Goal: Task Accomplishment & Management: Manage account settings

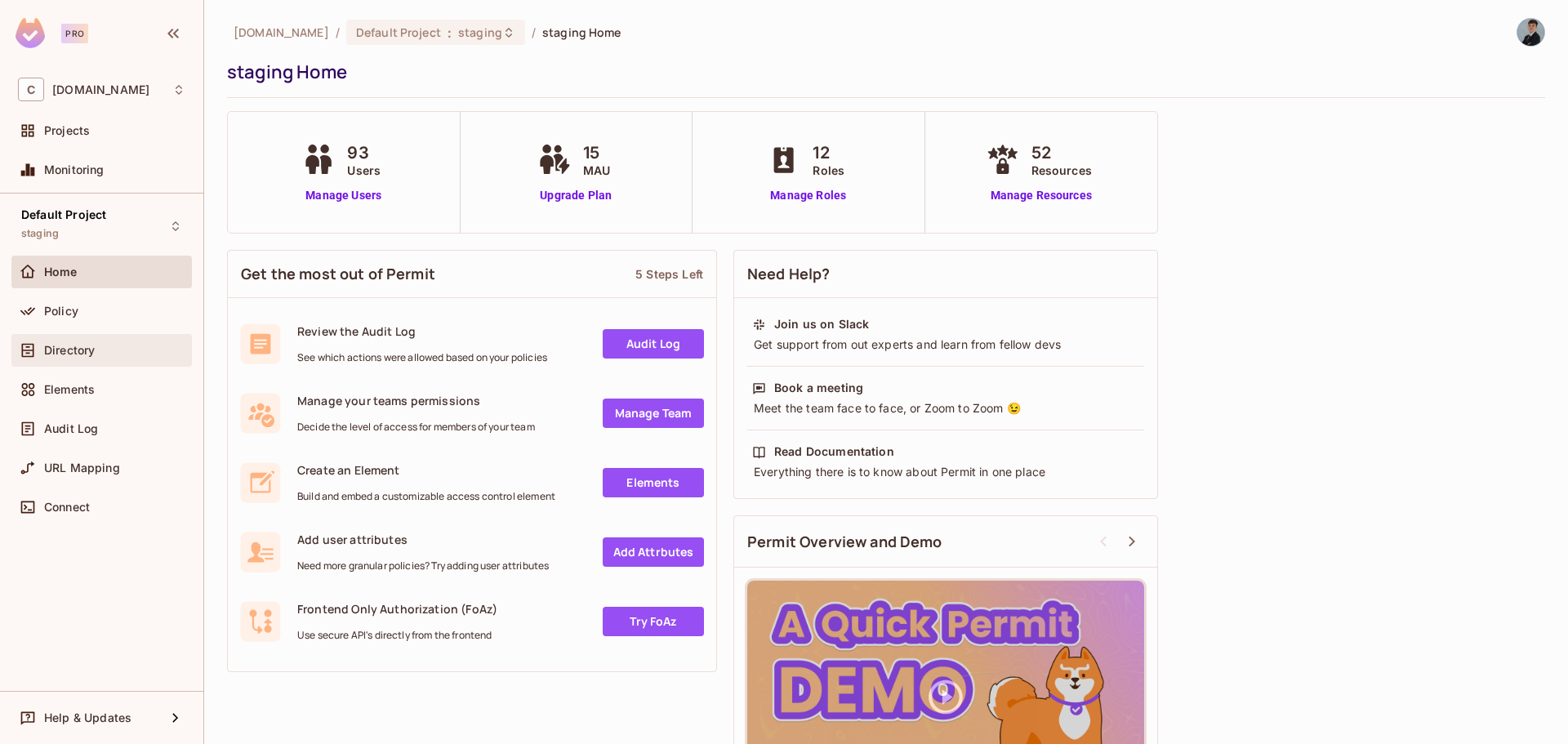
click at [108, 349] on div "Directory" at bounding box center [114, 350] width 141 height 13
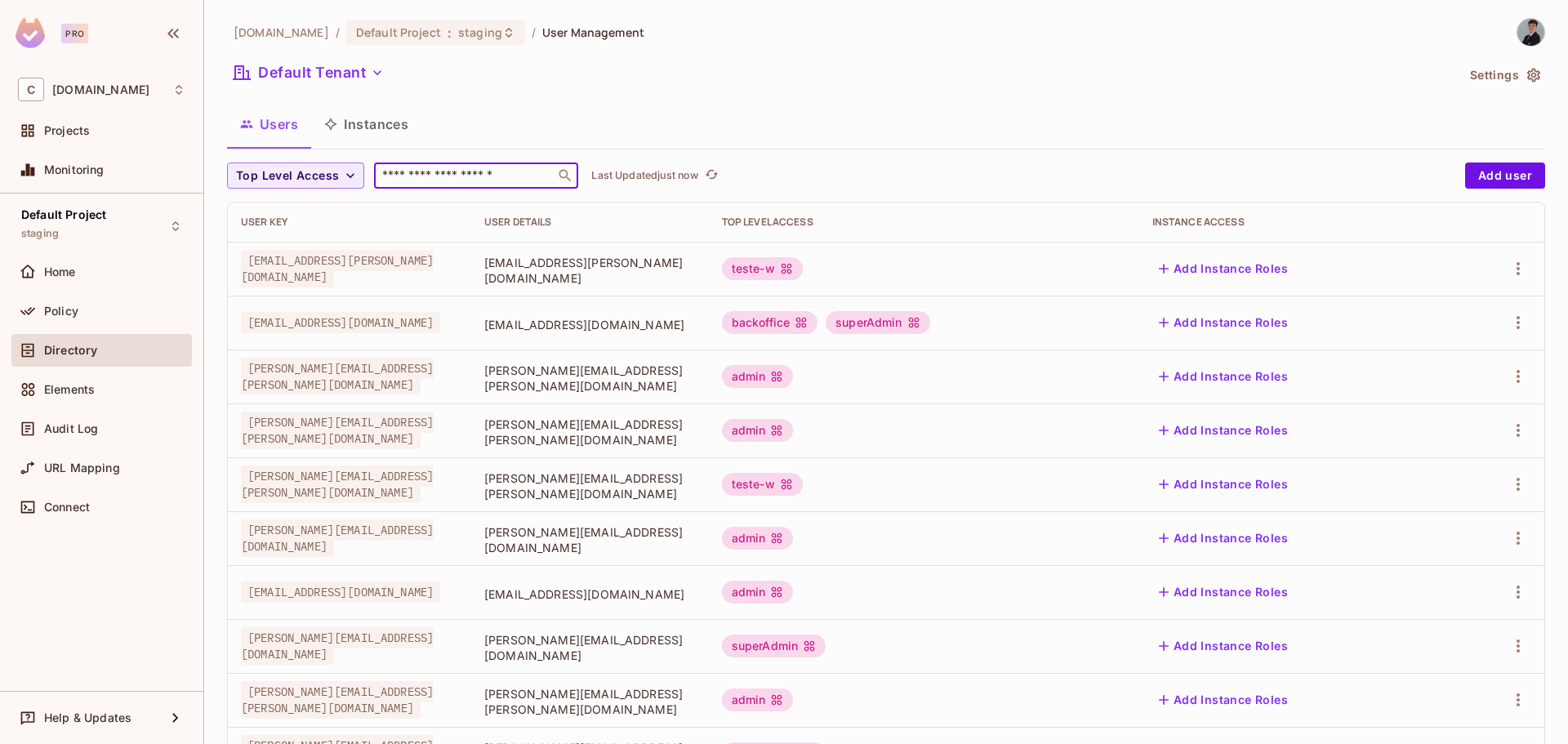
click at [427, 173] on input "text" at bounding box center [464, 175] width 172 height 16
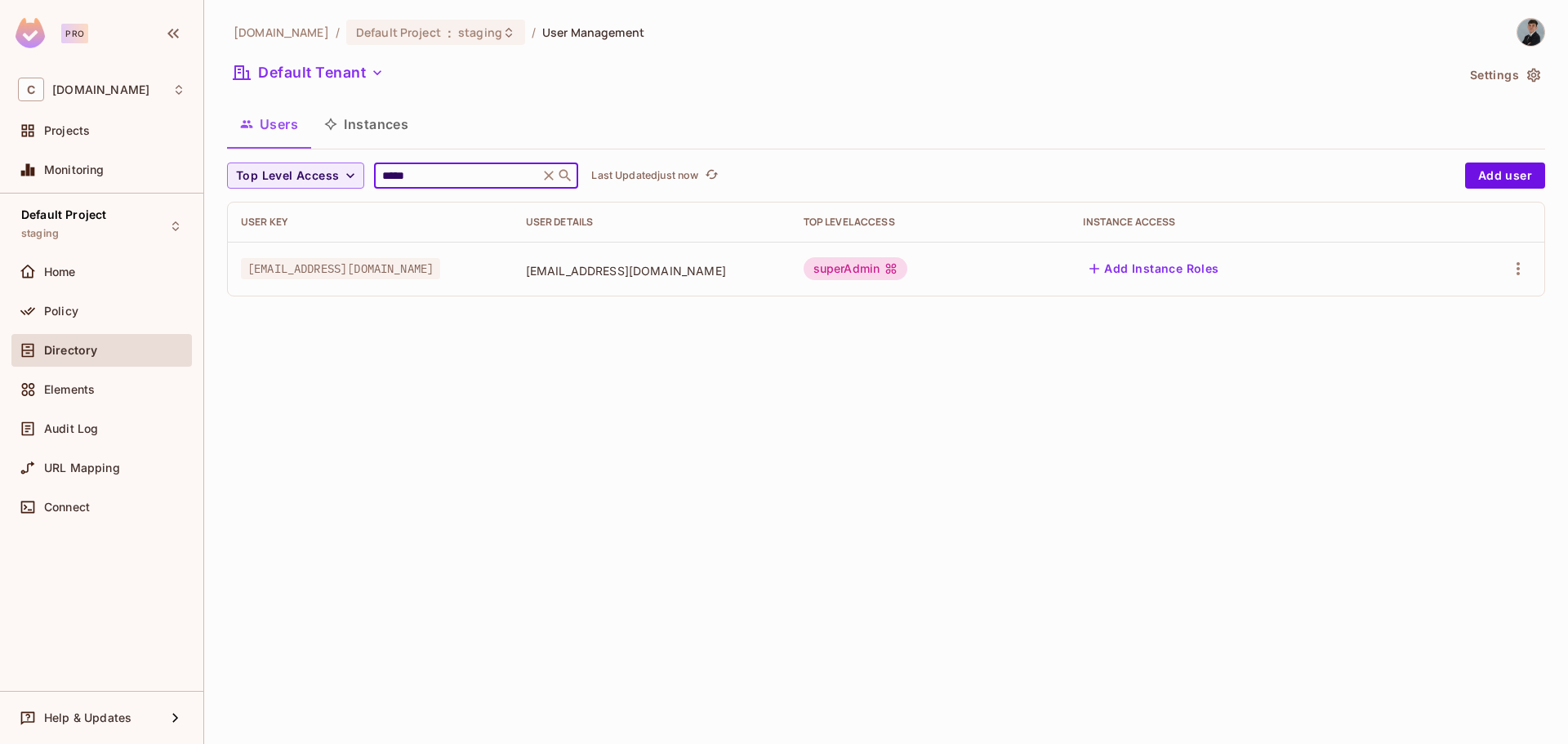
type input "*****"
click at [1057, 276] on div "superAdmin" at bounding box center [930, 269] width 254 height 23
click at [1509, 276] on icon "button" at bounding box center [1517, 269] width 19 height 19
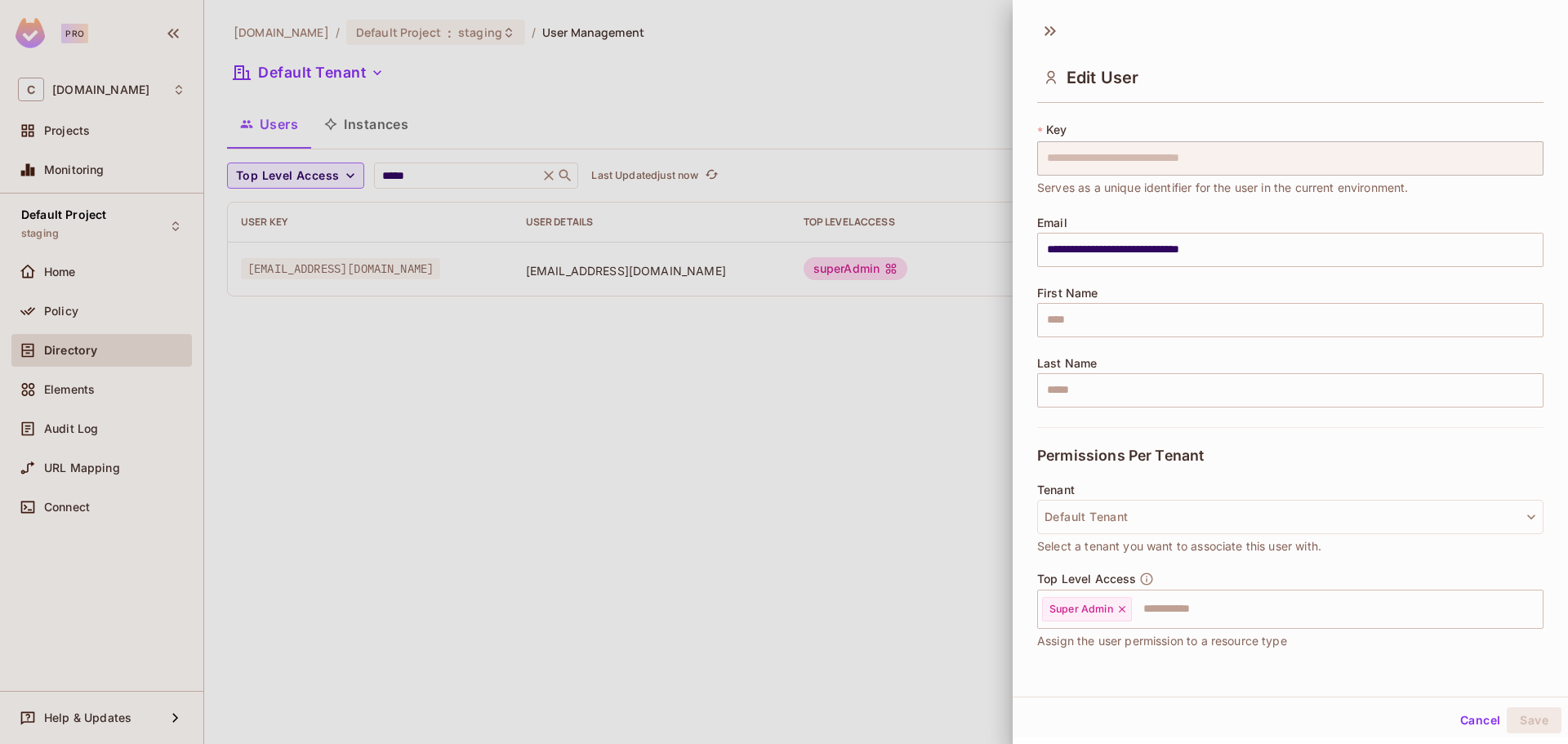
scroll to position [82, 0]
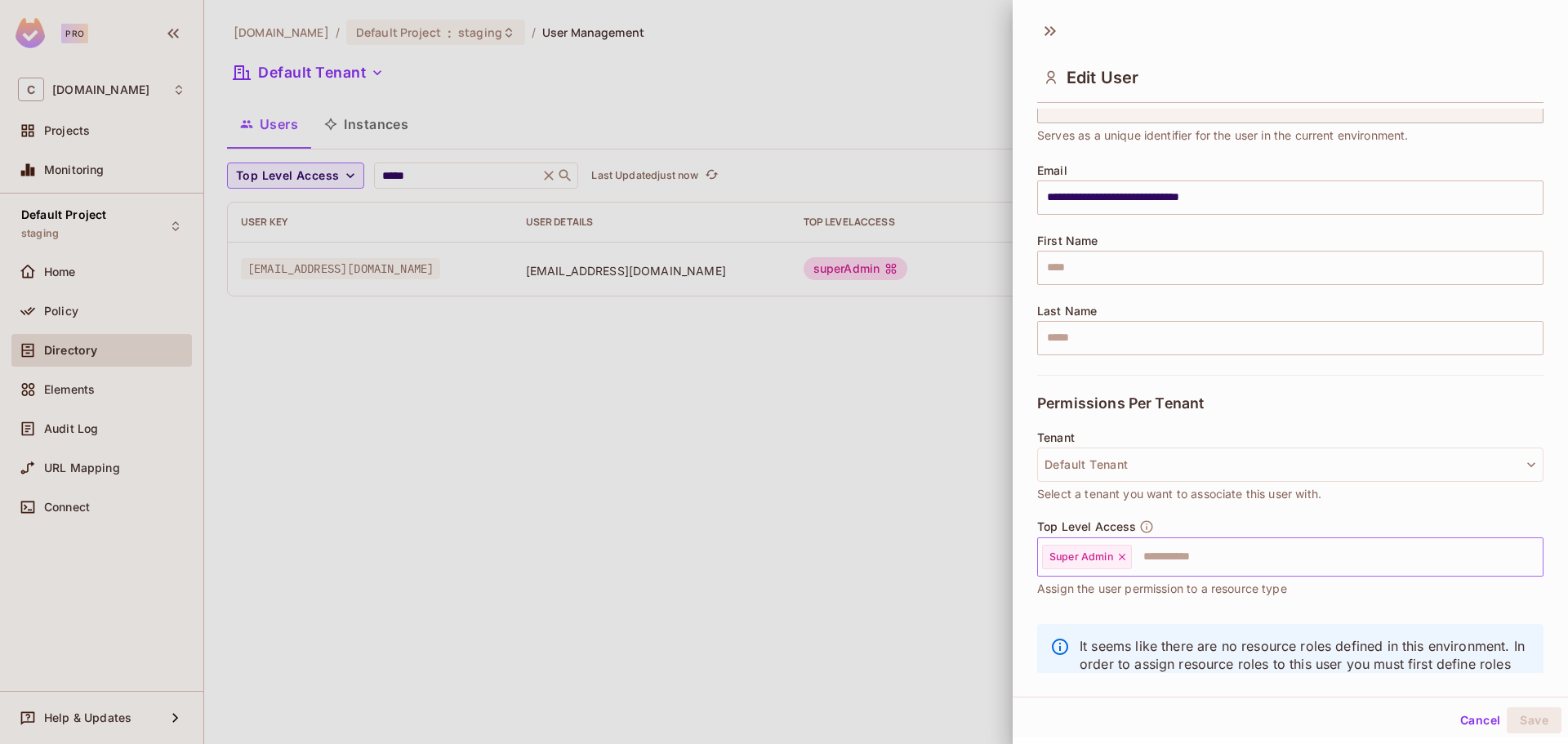
click at [1127, 556] on icon at bounding box center [1122, 557] width 12 height 12
click at [1152, 556] on input "text" at bounding box center [1275, 557] width 471 height 33
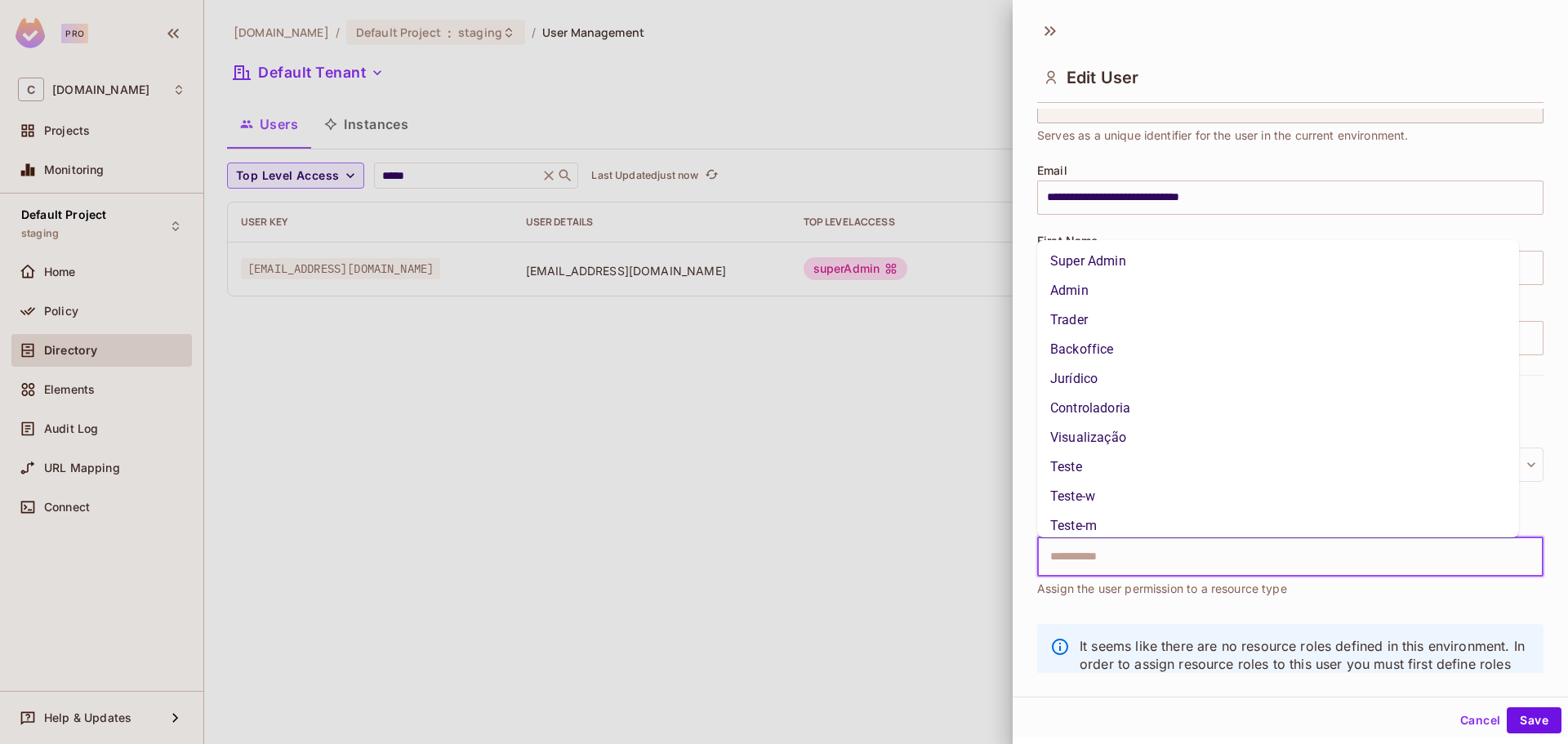
click at [1145, 330] on li "Trader" at bounding box center [1278, 320] width 482 height 30
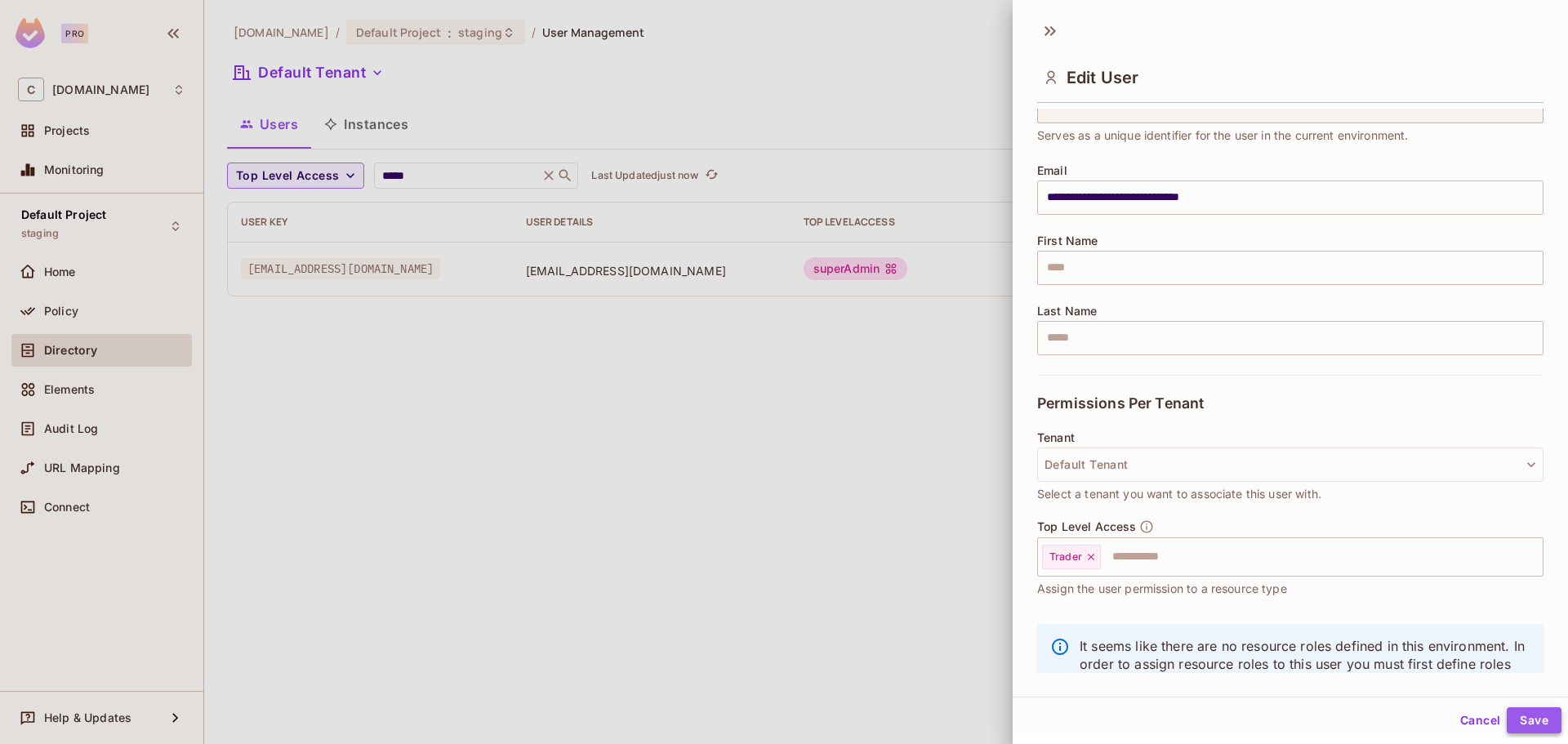
click at [1520, 719] on button "Save" at bounding box center [1533, 720] width 55 height 26
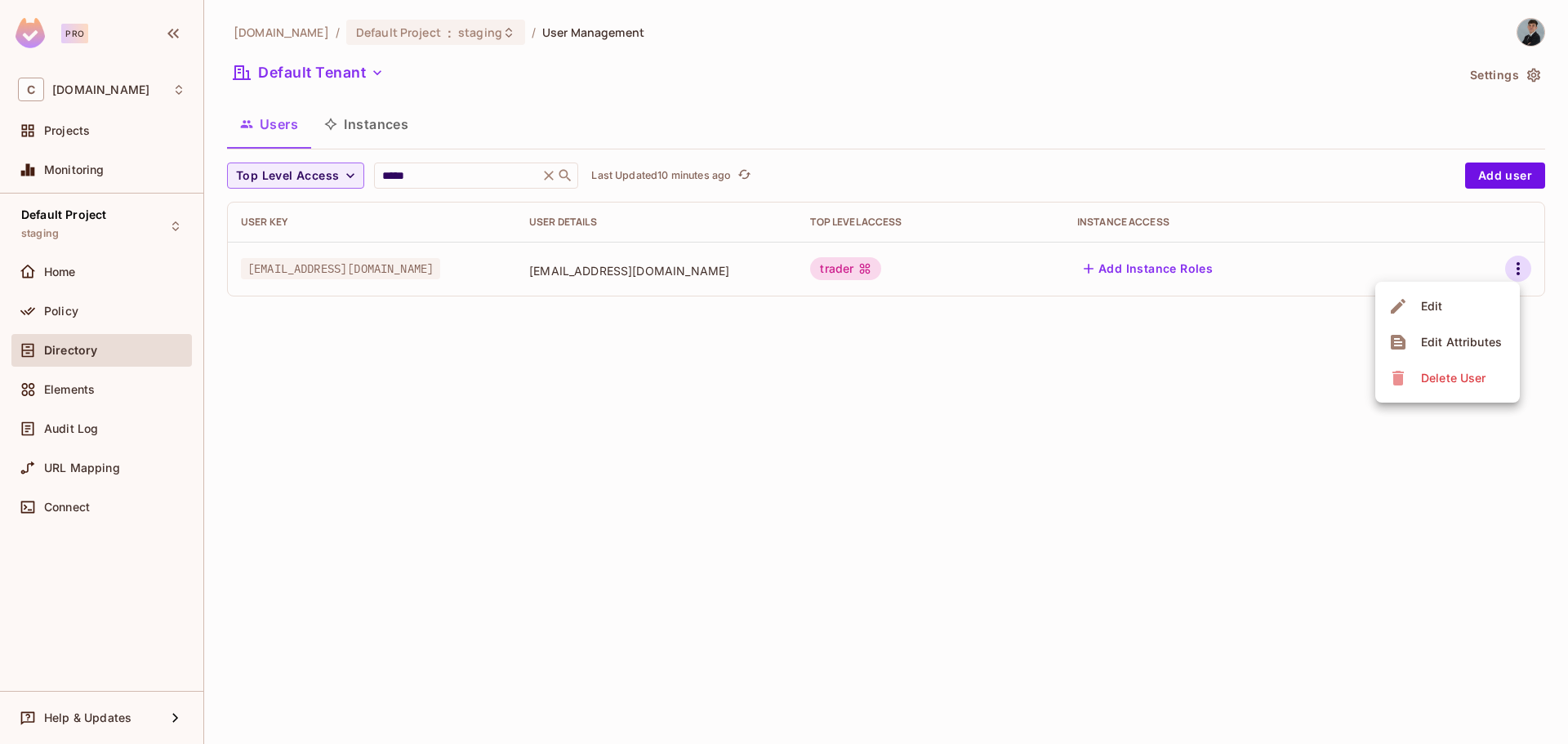
click at [486, 111] on div at bounding box center [784, 372] width 1568 height 744
click at [107, 322] on div "Policy" at bounding box center [102, 311] width 180 height 33
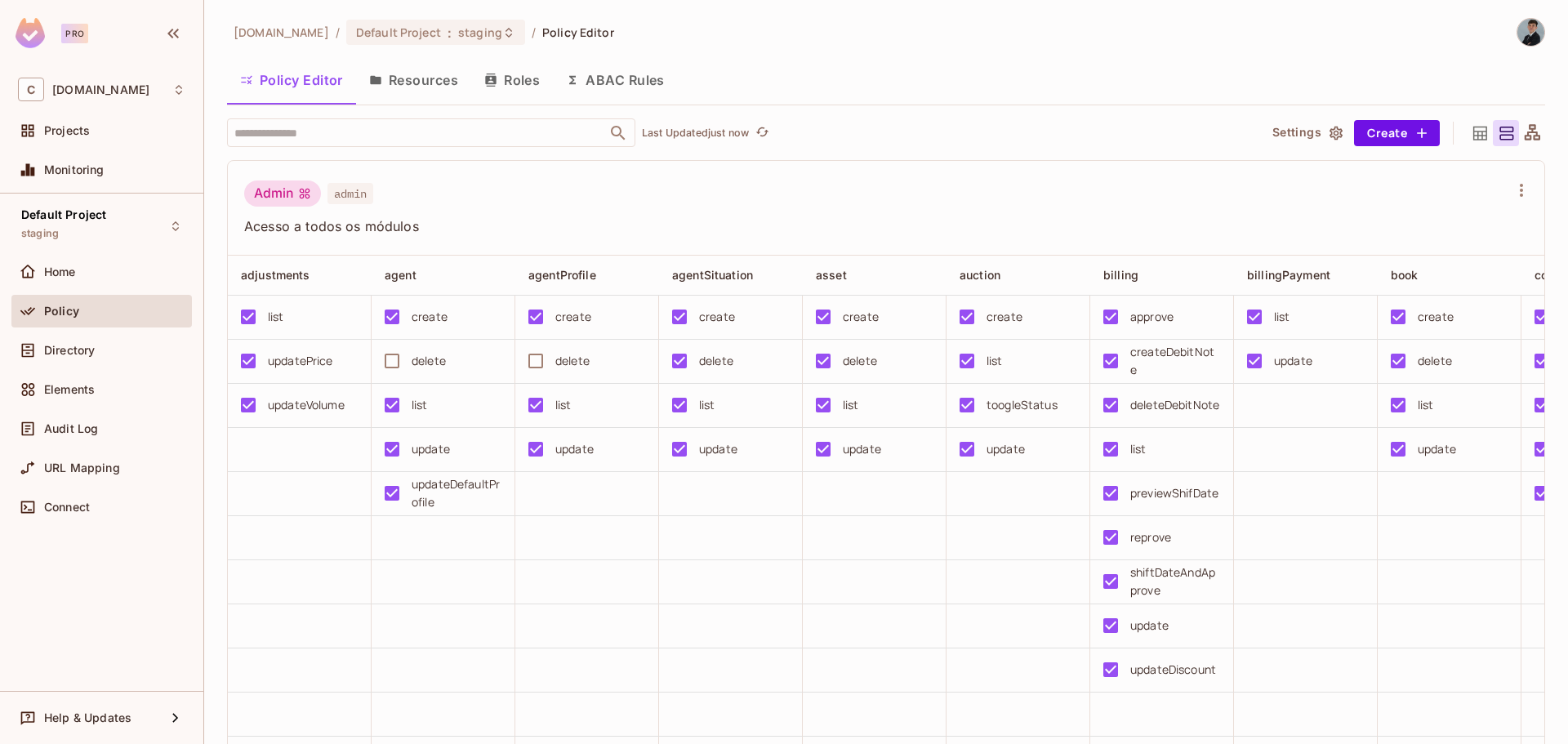
drag, startPoint x: 794, startPoint y: 201, endPoint x: 806, endPoint y: 205, distance: 12.6
drag, startPoint x: 764, startPoint y: 215, endPoint x: 599, endPoint y: 212, distance: 165.0
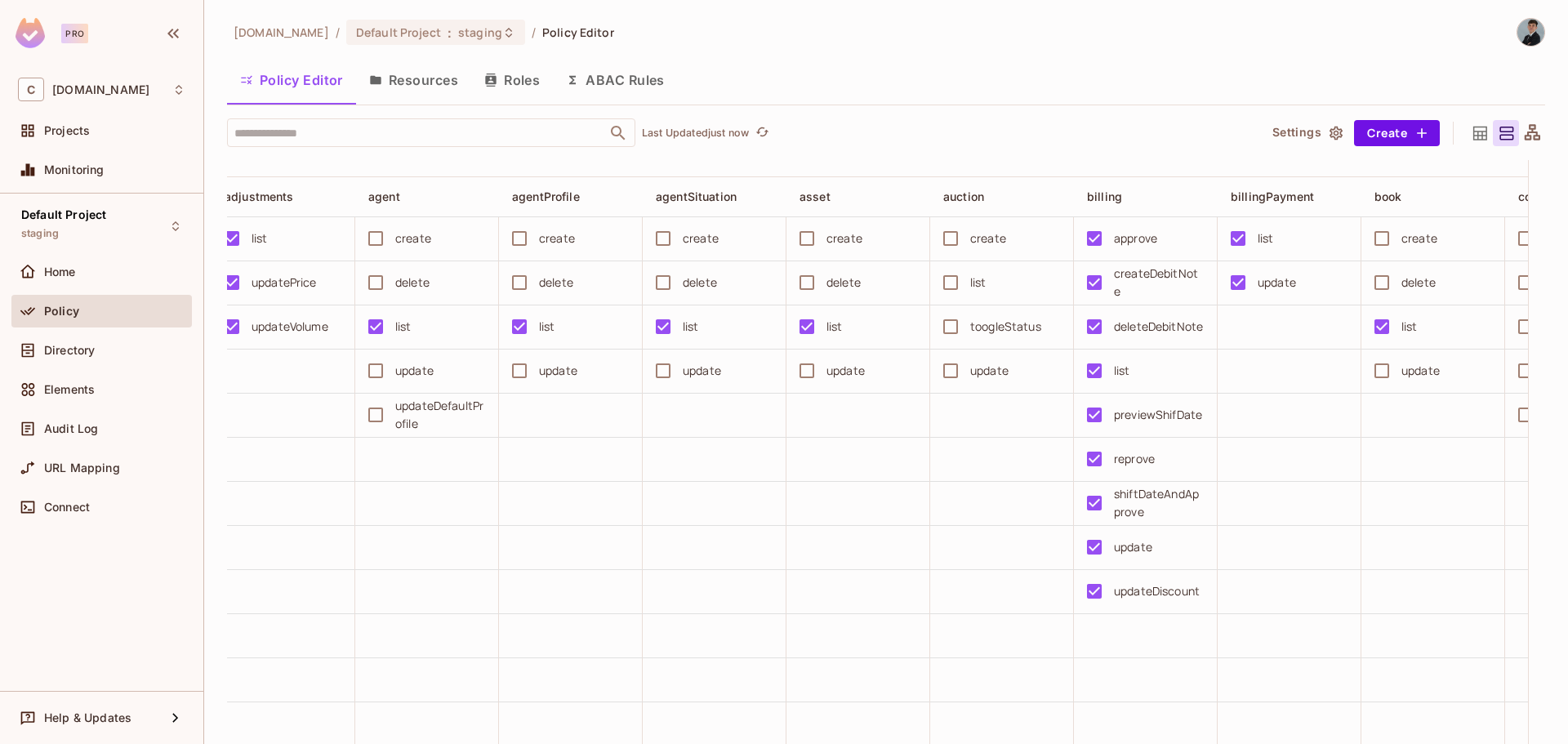
scroll to position [3431, 0]
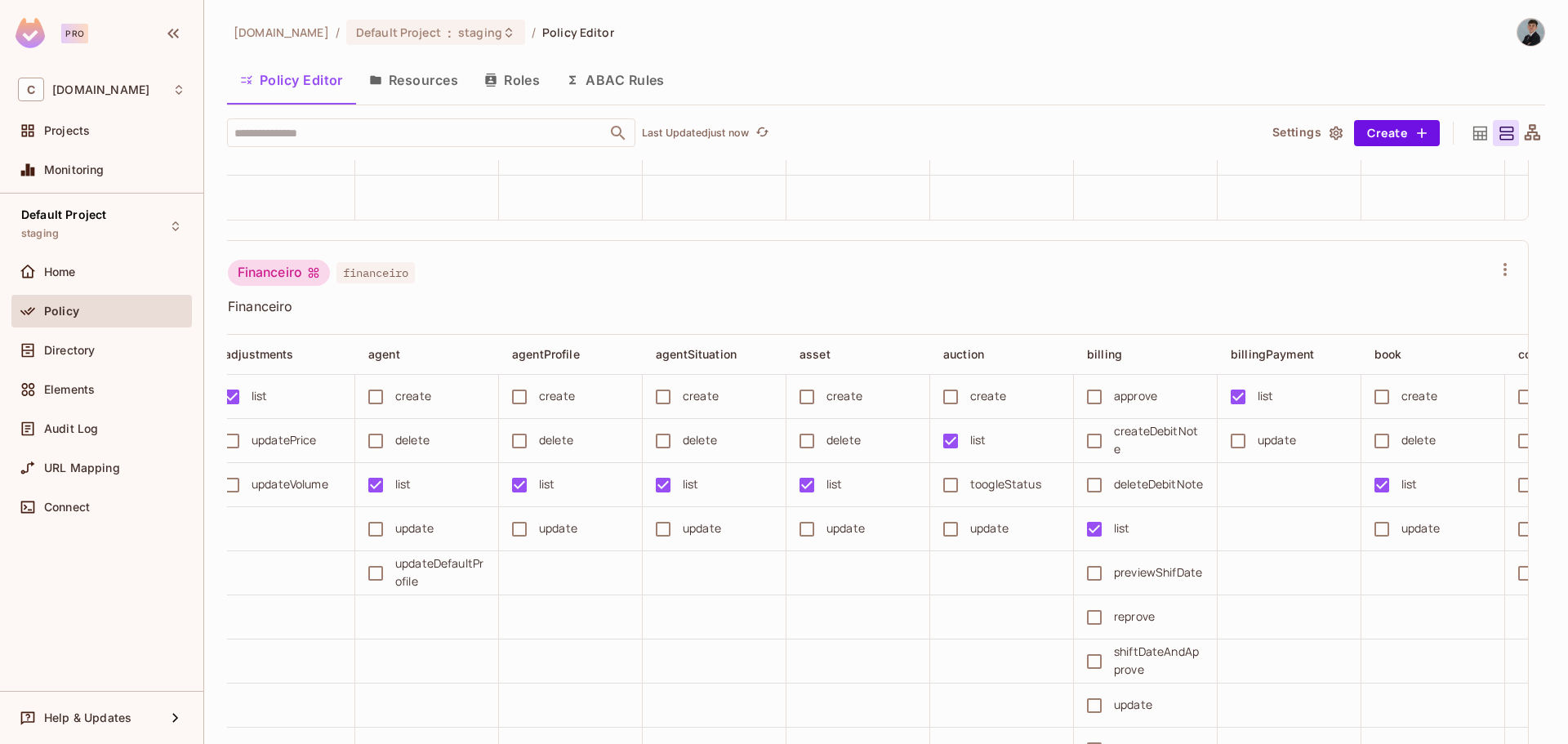
click at [501, 315] on div "Financeiro financeiro Financeiro" at bounding box center [859, 288] width 1264 height 56
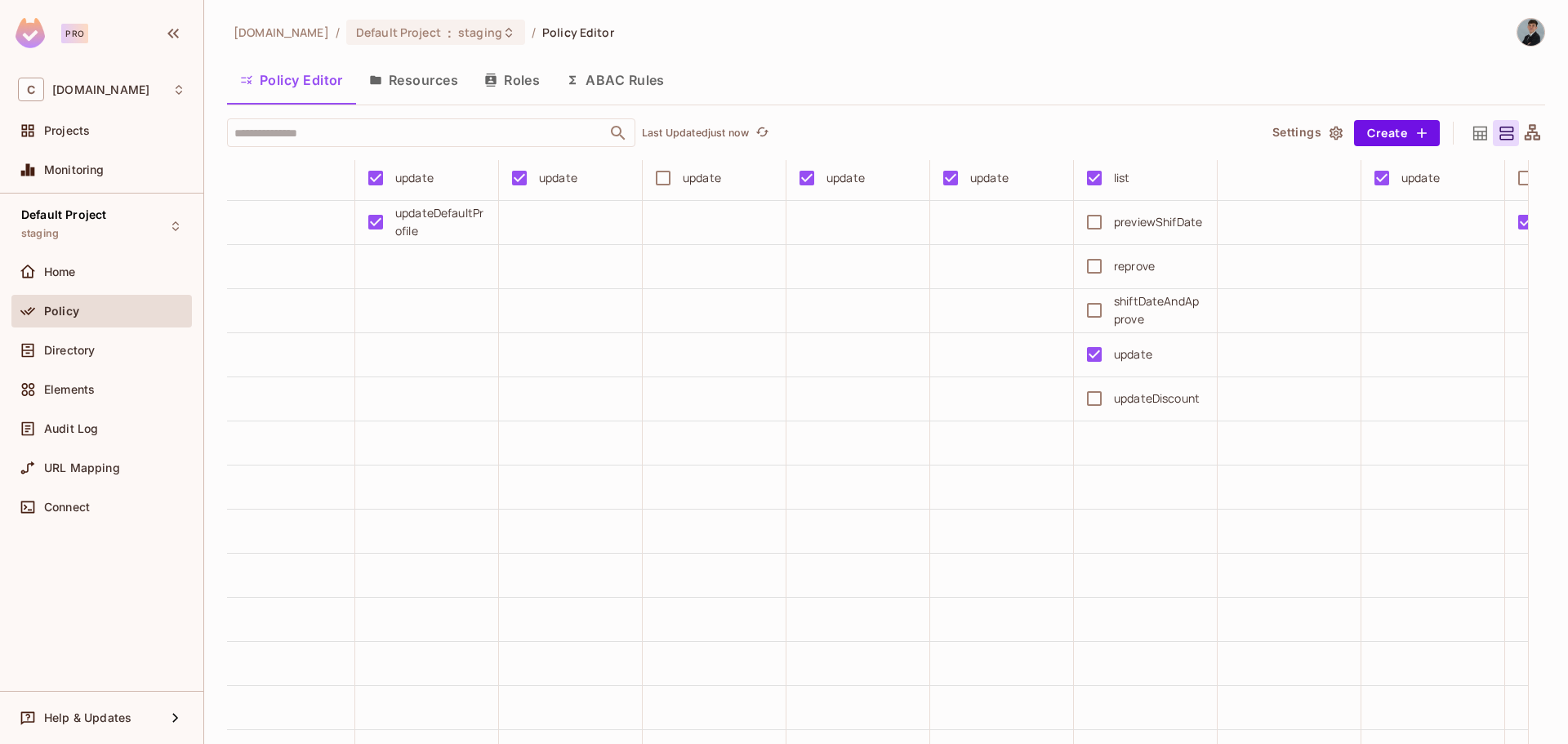
scroll to position [11809, 0]
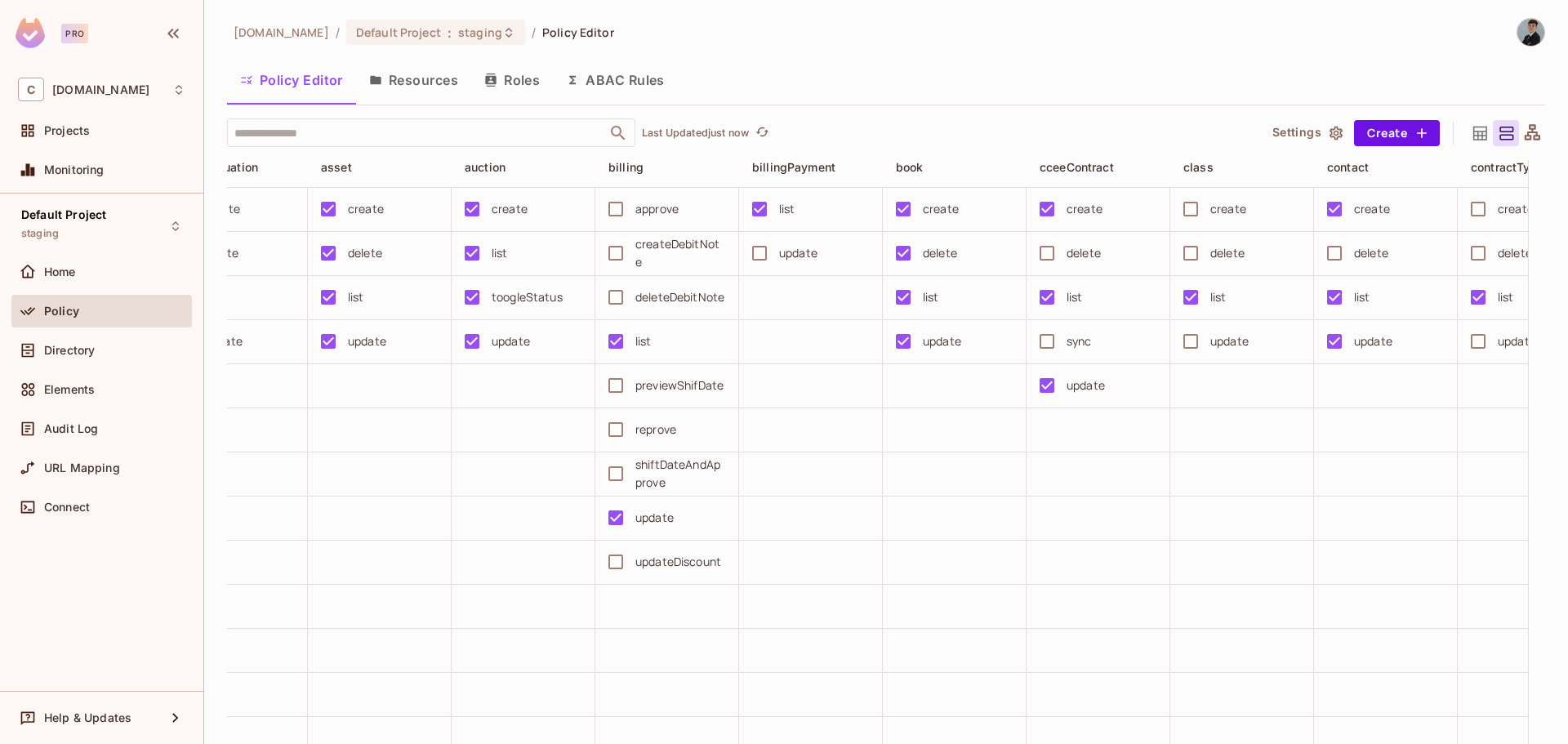
drag, startPoint x: 709, startPoint y: 578, endPoint x: 726, endPoint y: 578, distance: 17.0
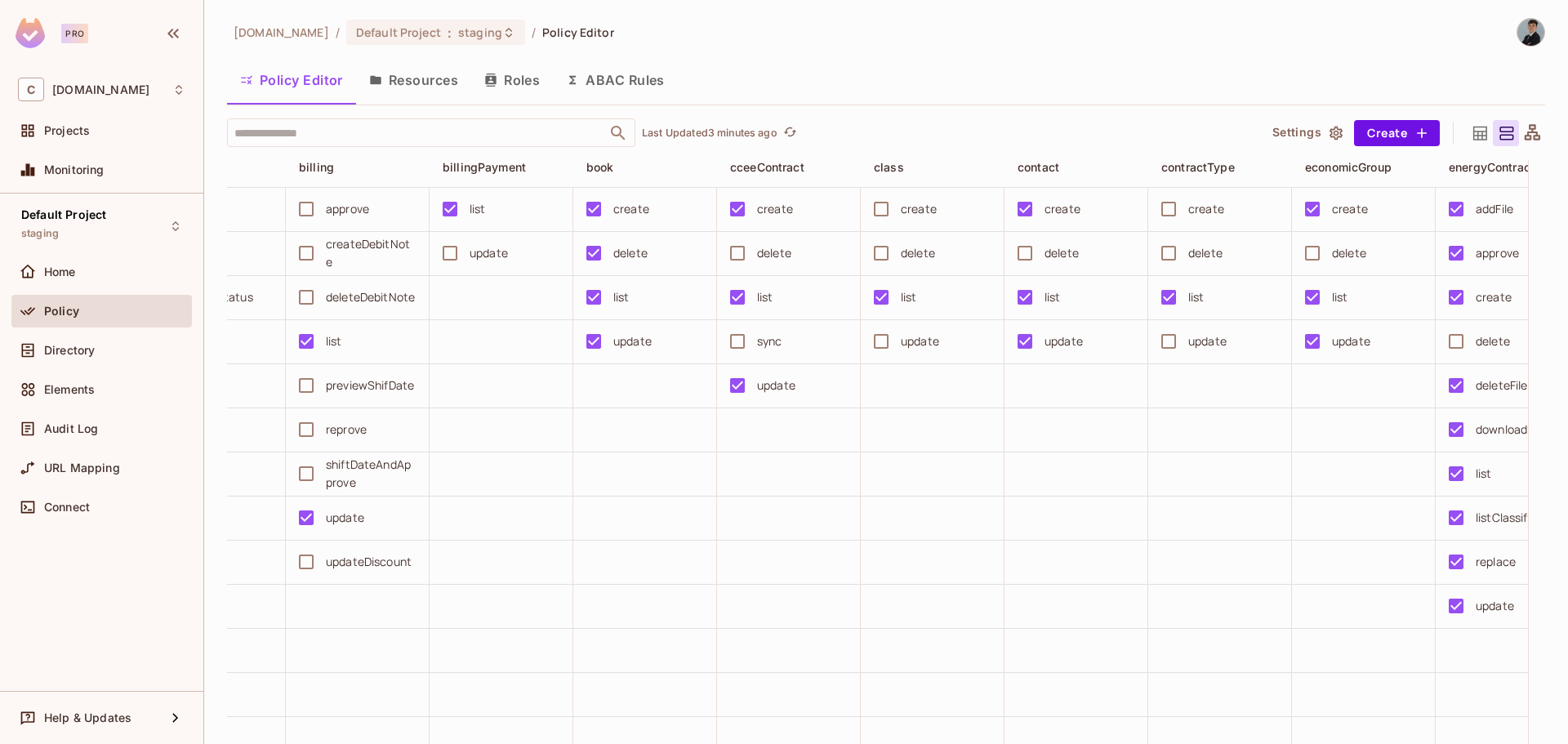
scroll to position [11563, 0]
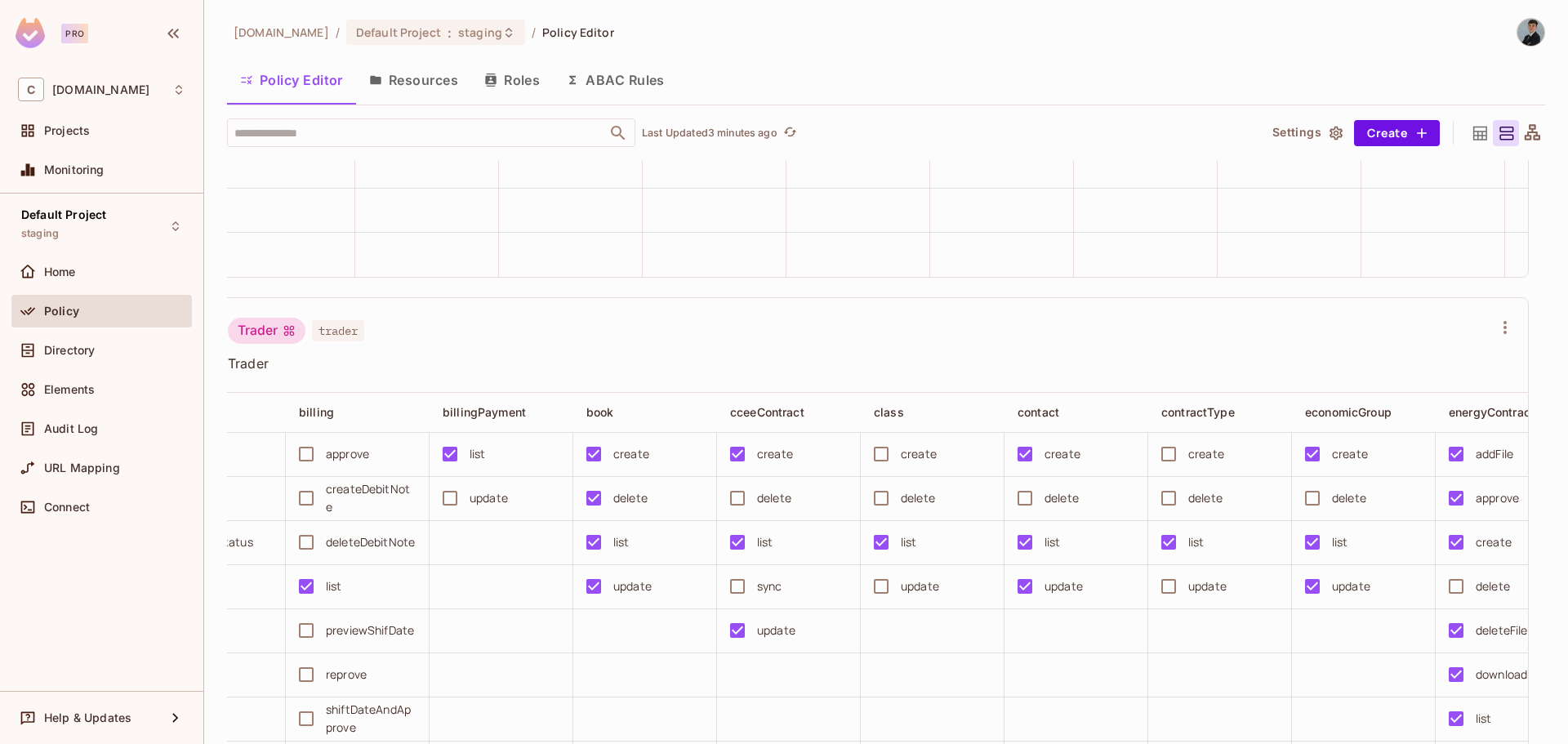
click at [88, 351] on span "Directory" at bounding box center [69, 350] width 51 height 13
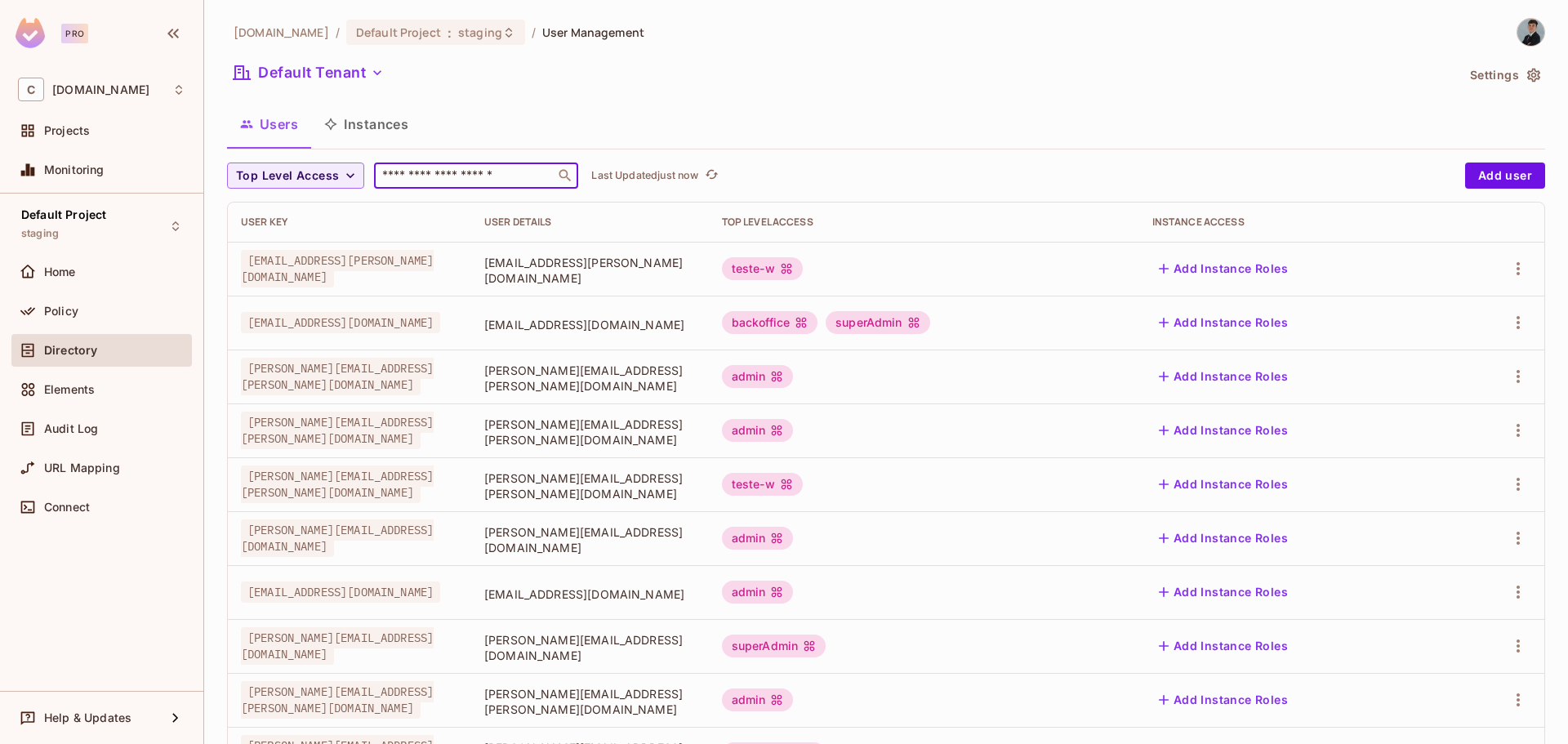
click at [447, 176] on input "text" at bounding box center [464, 175] width 172 height 16
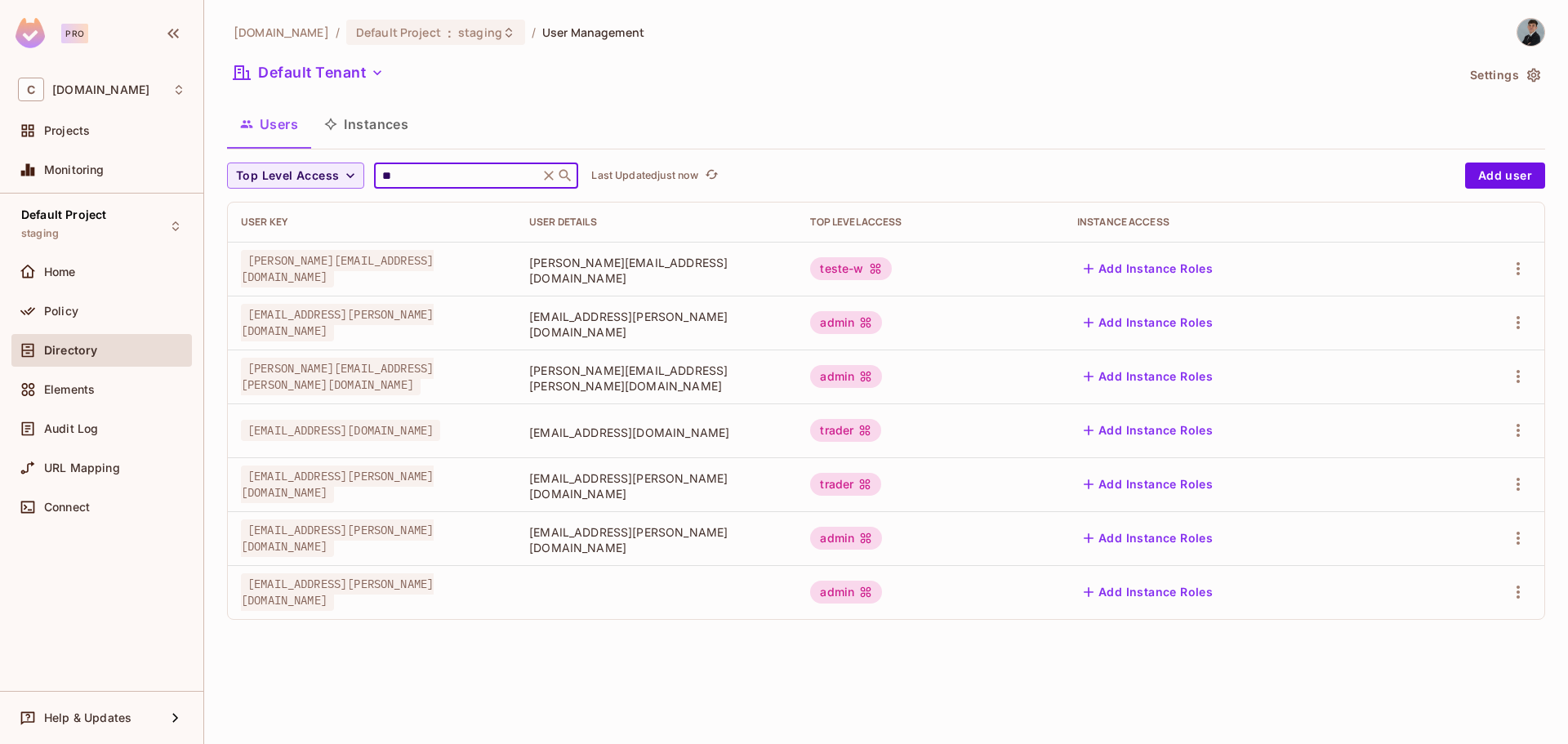
type input "**"
click at [1518, 432] on icon "button" at bounding box center [1517, 431] width 3 height 13
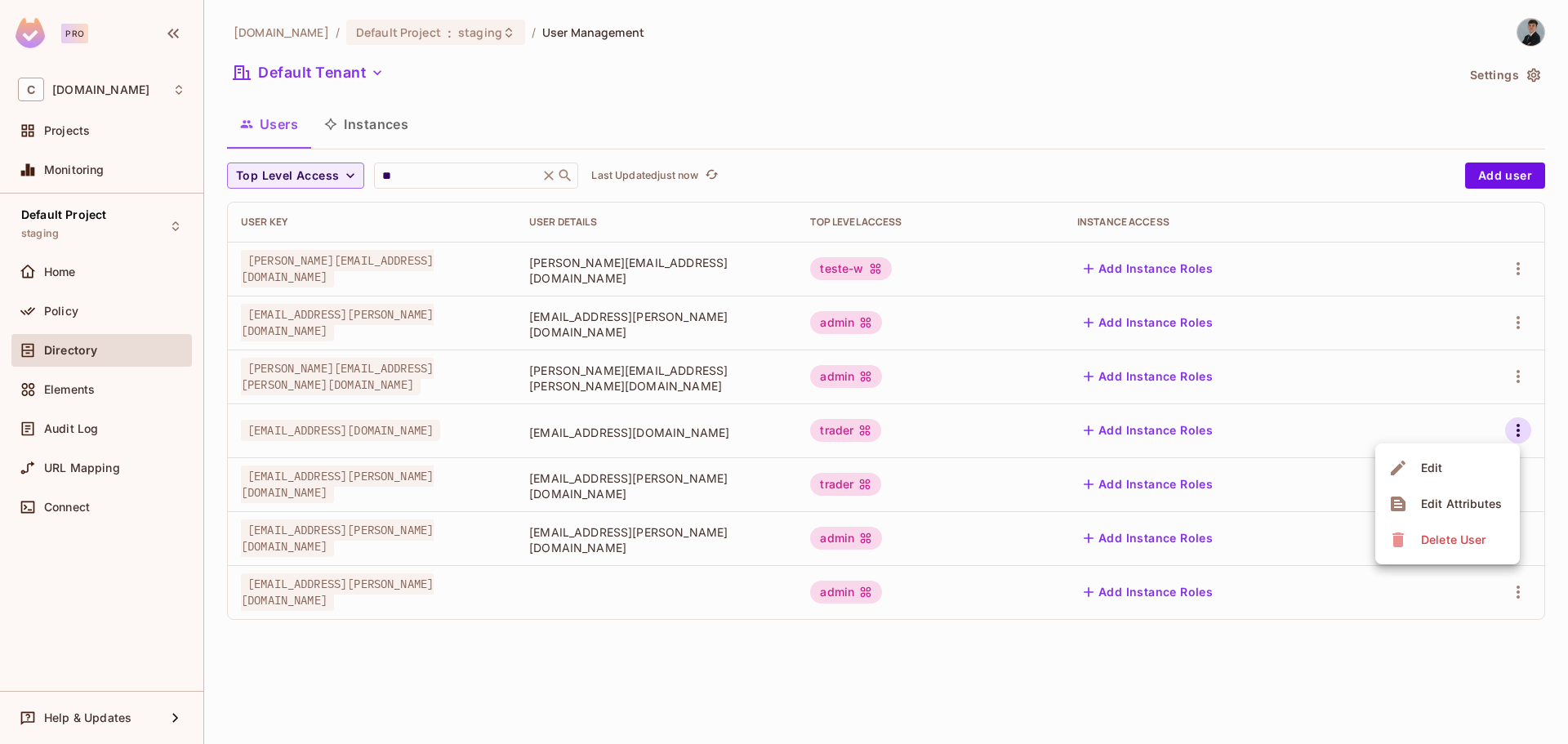
click at [1410, 473] on div "Edit" at bounding box center [1417, 468] width 59 height 26
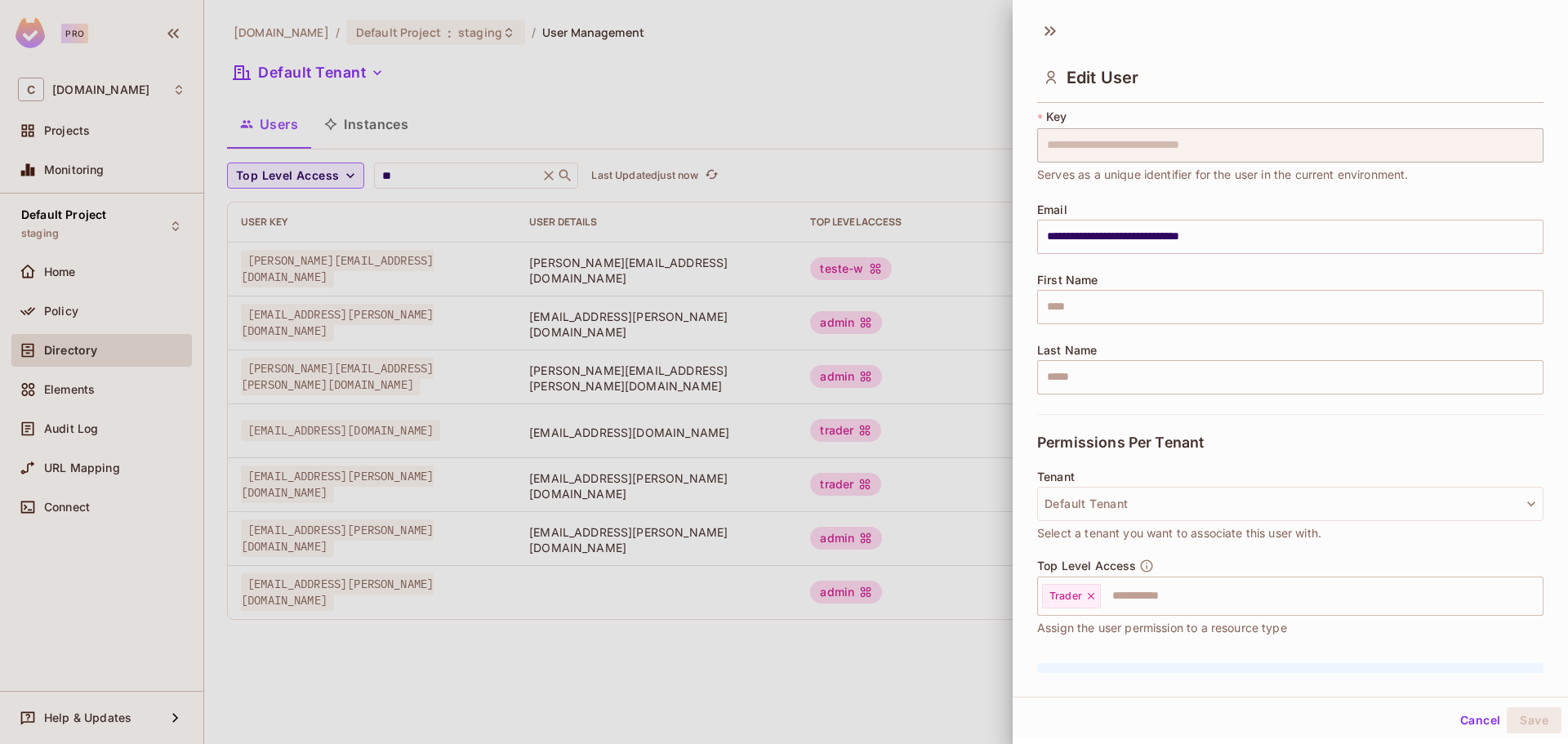
scroll to position [82, 0]
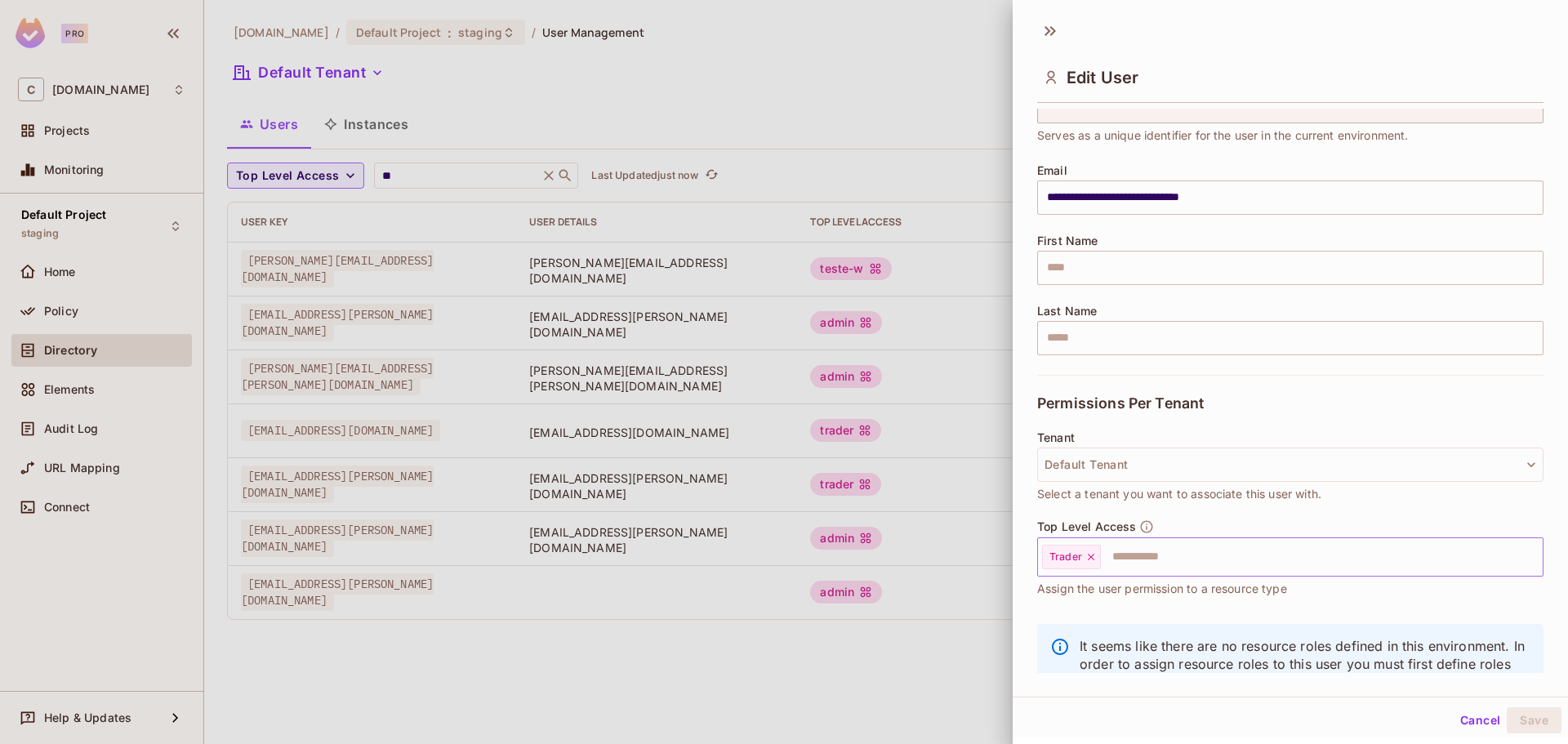
click at [1098, 556] on div "Trader" at bounding box center [1071, 558] width 59 height 25
click at [1092, 556] on icon at bounding box center [1091, 557] width 12 height 12
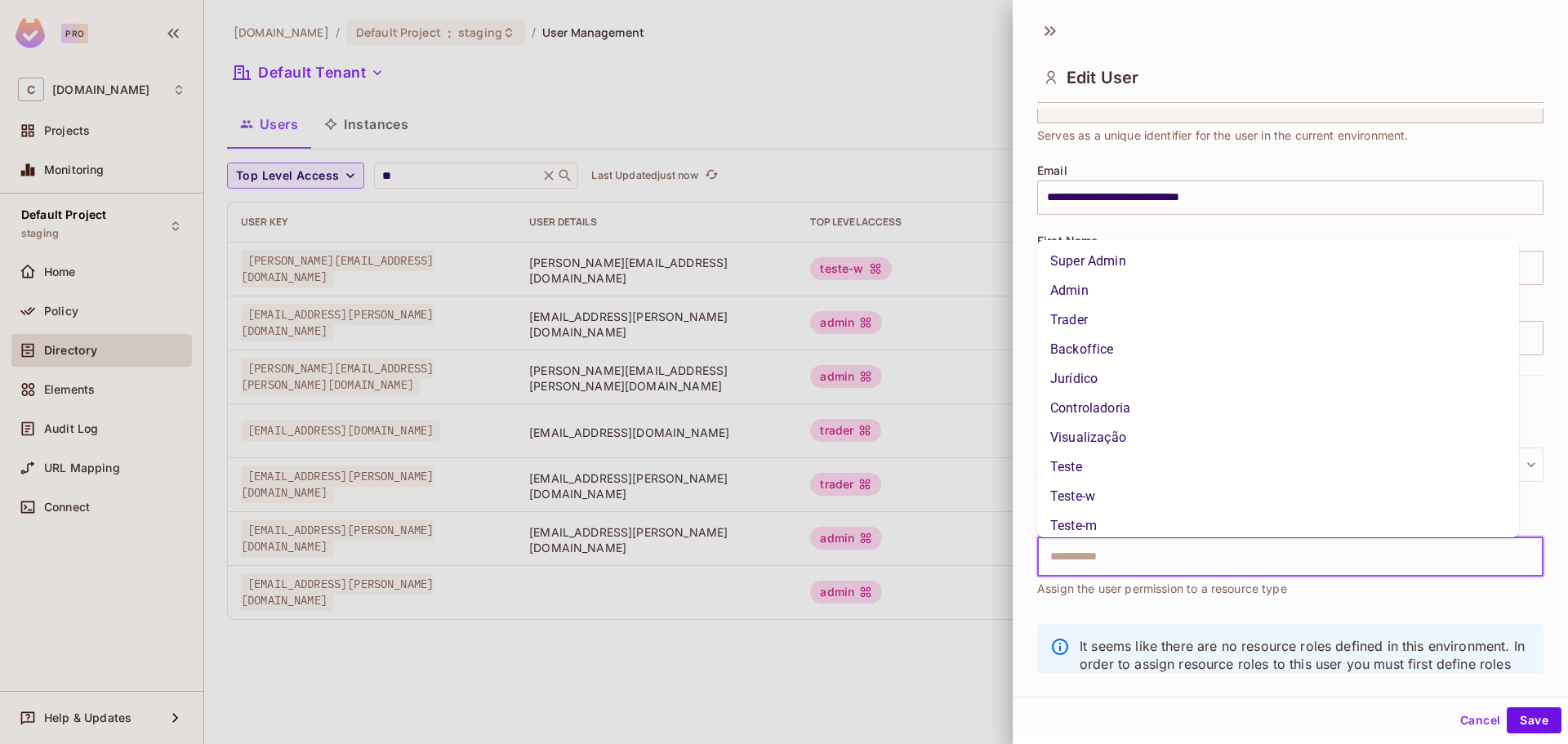
click at [1093, 556] on input "text" at bounding box center [1275, 557] width 471 height 33
click at [1105, 262] on li "Super Admin" at bounding box center [1278, 261] width 482 height 30
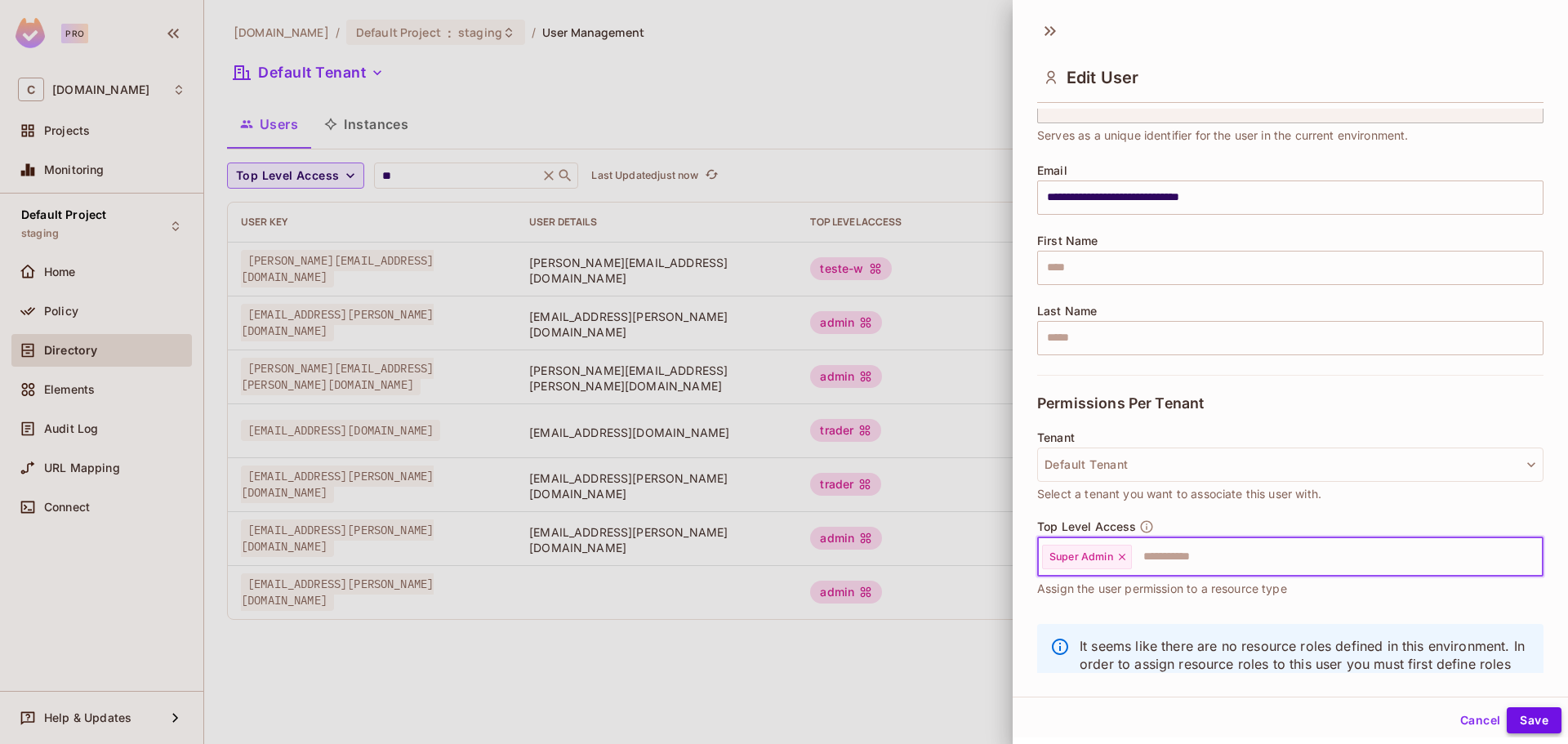
click at [1513, 709] on button "Save" at bounding box center [1533, 720] width 55 height 26
